Goal: Communication & Community: Share content

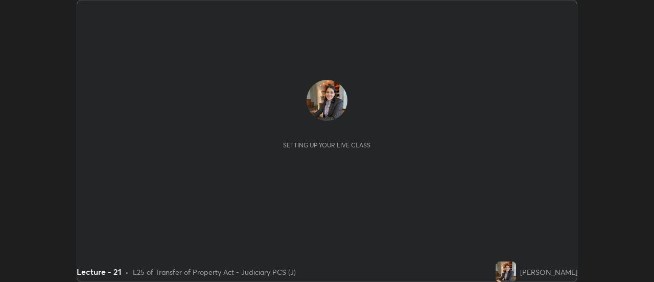
scroll to position [282, 653]
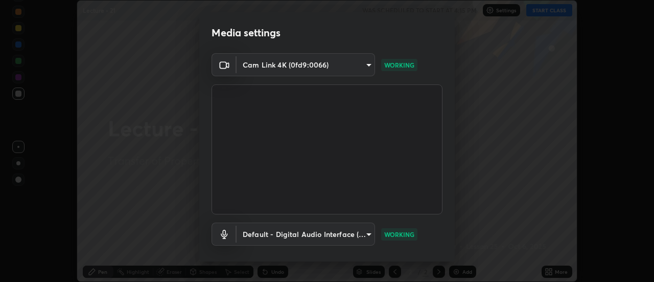
click at [437, 235] on div "Default - Digital Audio Interface (Cam Link 4K) (0fd9:0066) default WORKING" at bounding box center [327, 233] width 231 height 23
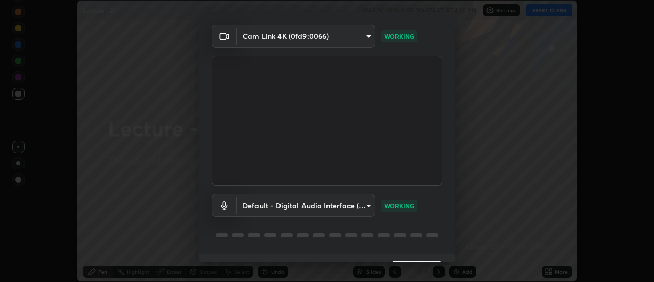
scroll to position [54, 0]
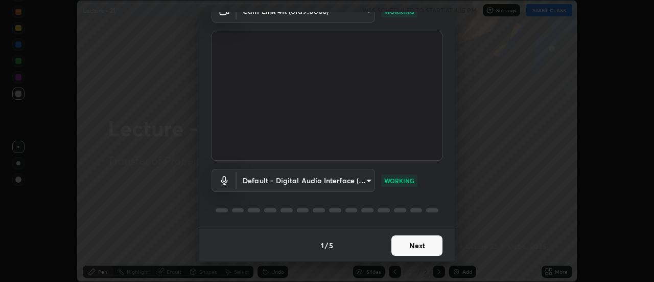
click at [434, 242] on button "Next" at bounding box center [416, 245] width 51 height 20
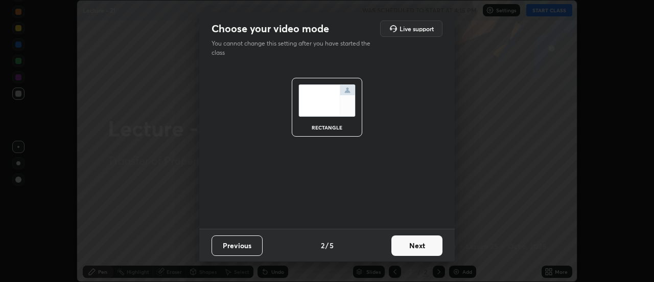
click at [433, 243] on button "Next" at bounding box center [416, 245] width 51 height 20
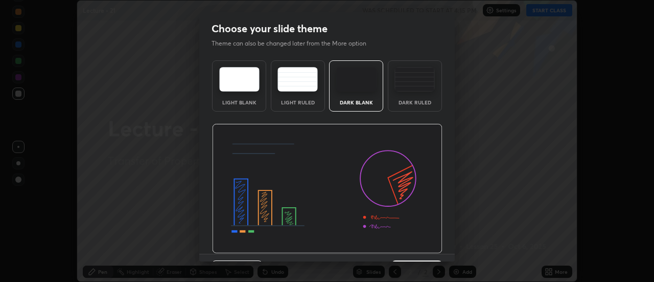
scroll to position [25, 0]
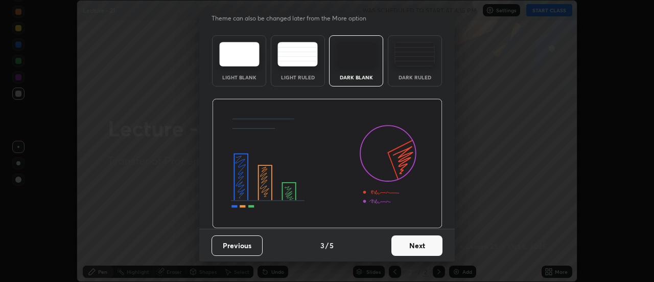
click at [436, 244] on button "Next" at bounding box center [416, 245] width 51 height 20
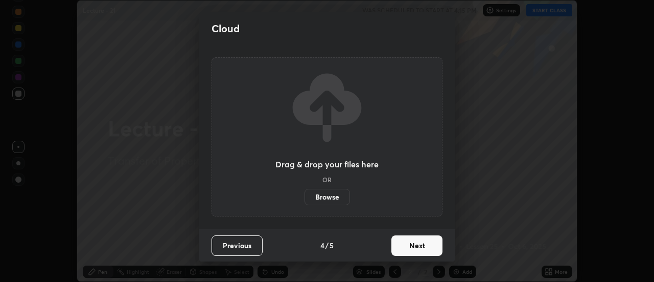
scroll to position [0, 0]
click at [436, 242] on button "Next" at bounding box center [416, 245] width 51 height 20
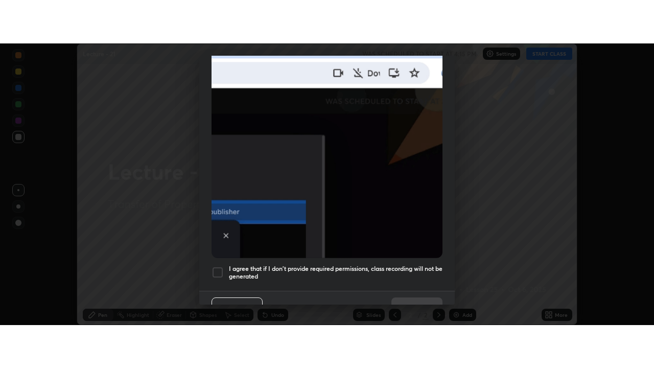
scroll to position [262, 0]
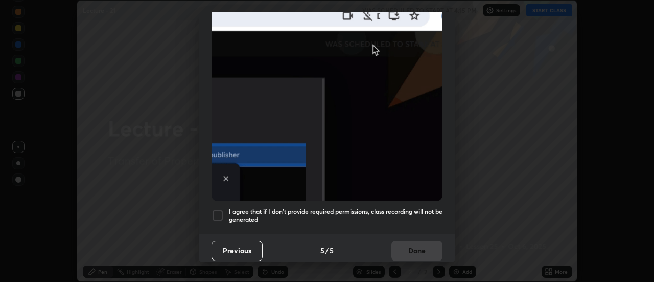
click at [432, 212] on h5 "I agree that if I don't provide required permissions, class recording will not …" at bounding box center [336, 215] width 214 height 16
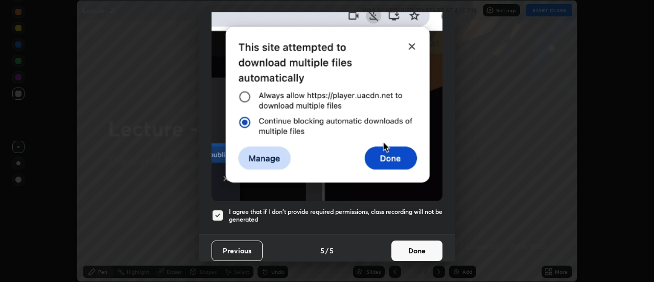
click at [422, 241] on button "Done" at bounding box center [416, 250] width 51 height 20
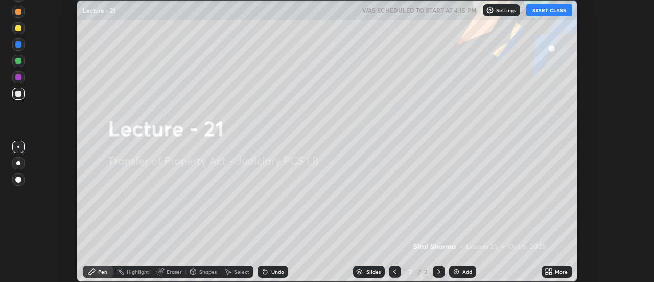
click at [547, 269] on icon at bounding box center [547, 269] width 3 height 3
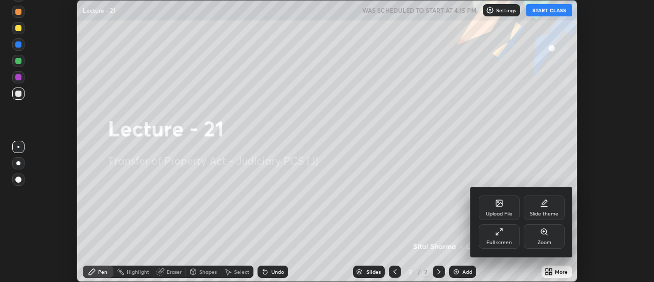
click at [551, 213] on div "Slide theme" at bounding box center [544, 213] width 29 height 5
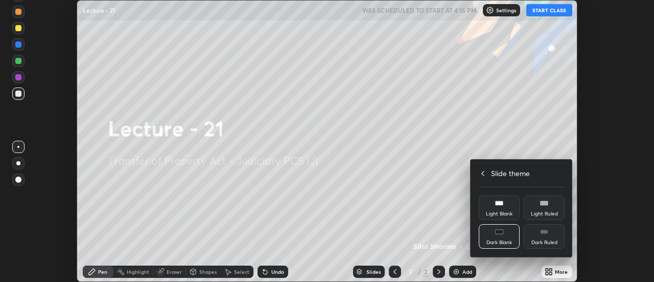
click at [508, 204] on div "Light Blank" at bounding box center [499, 207] width 41 height 25
click at [467, 270] on div at bounding box center [327, 141] width 654 height 282
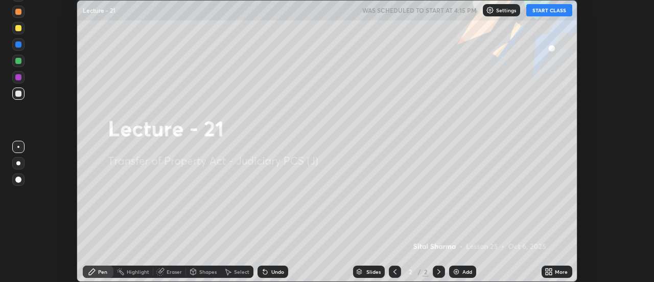
click at [469, 270] on div "Upload File Slide theme Full screen Zoom Slide theme Light Blank Light Ruled Da…" at bounding box center [327, 141] width 654 height 282
click at [471, 266] on div "Add" at bounding box center [462, 271] width 27 height 12
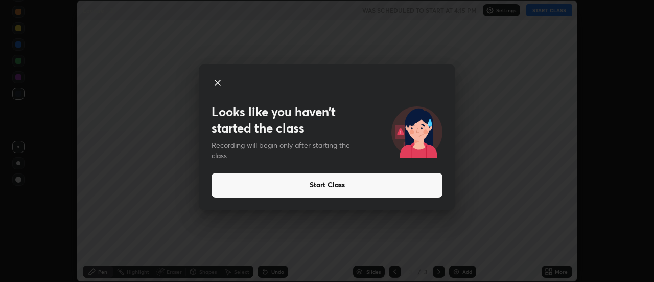
click at [424, 183] on button "Start Class" at bounding box center [327, 185] width 231 height 25
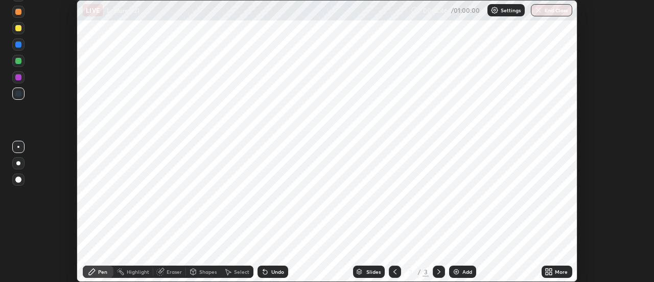
click at [20, 178] on div at bounding box center [18, 179] width 6 height 6
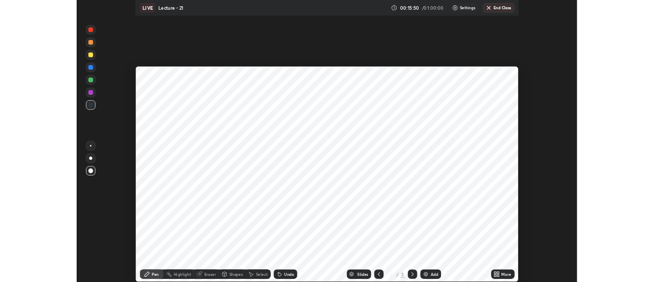
scroll to position [368, 654]
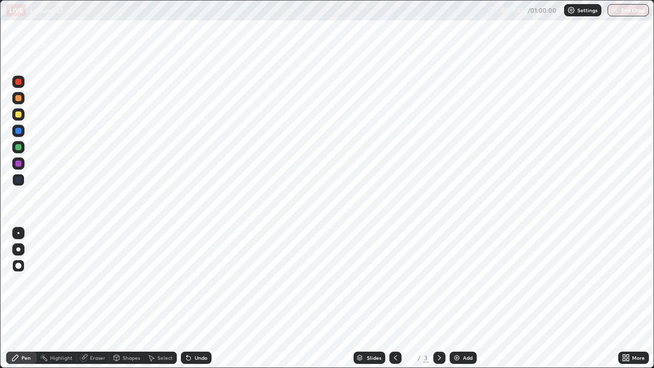
click at [459, 281] on img at bounding box center [457, 358] width 8 height 8
click at [453, 281] on img at bounding box center [457, 358] width 8 height 8
click at [394, 281] on icon at bounding box center [395, 358] width 8 height 8
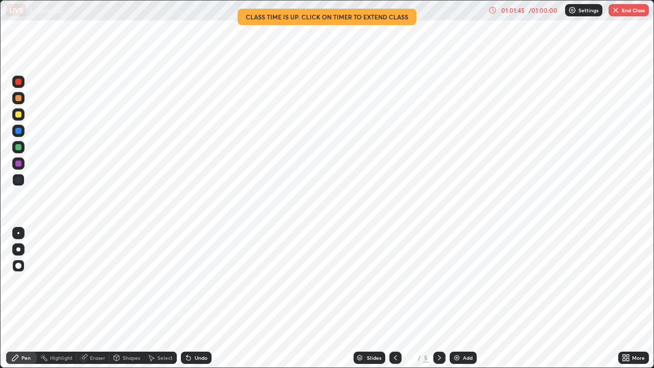
click at [628, 15] on button "End Class" at bounding box center [629, 10] width 40 height 12
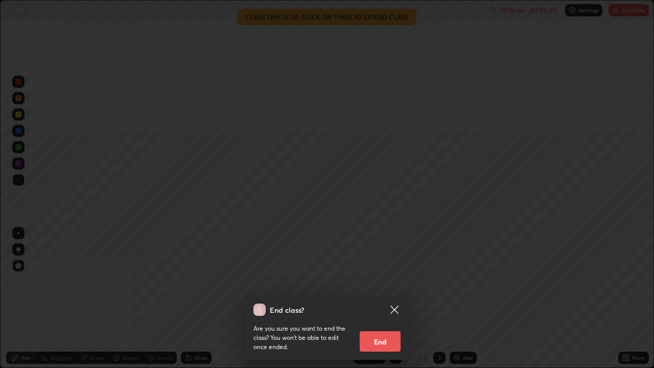
click at [382, 281] on button "End" at bounding box center [380, 341] width 41 height 20
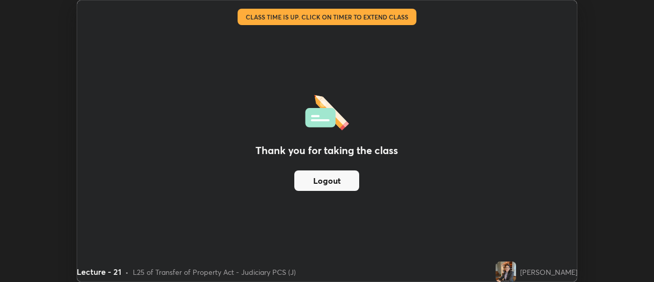
scroll to position [50811, 50439]
